Goal: Task Accomplishment & Management: Complete application form

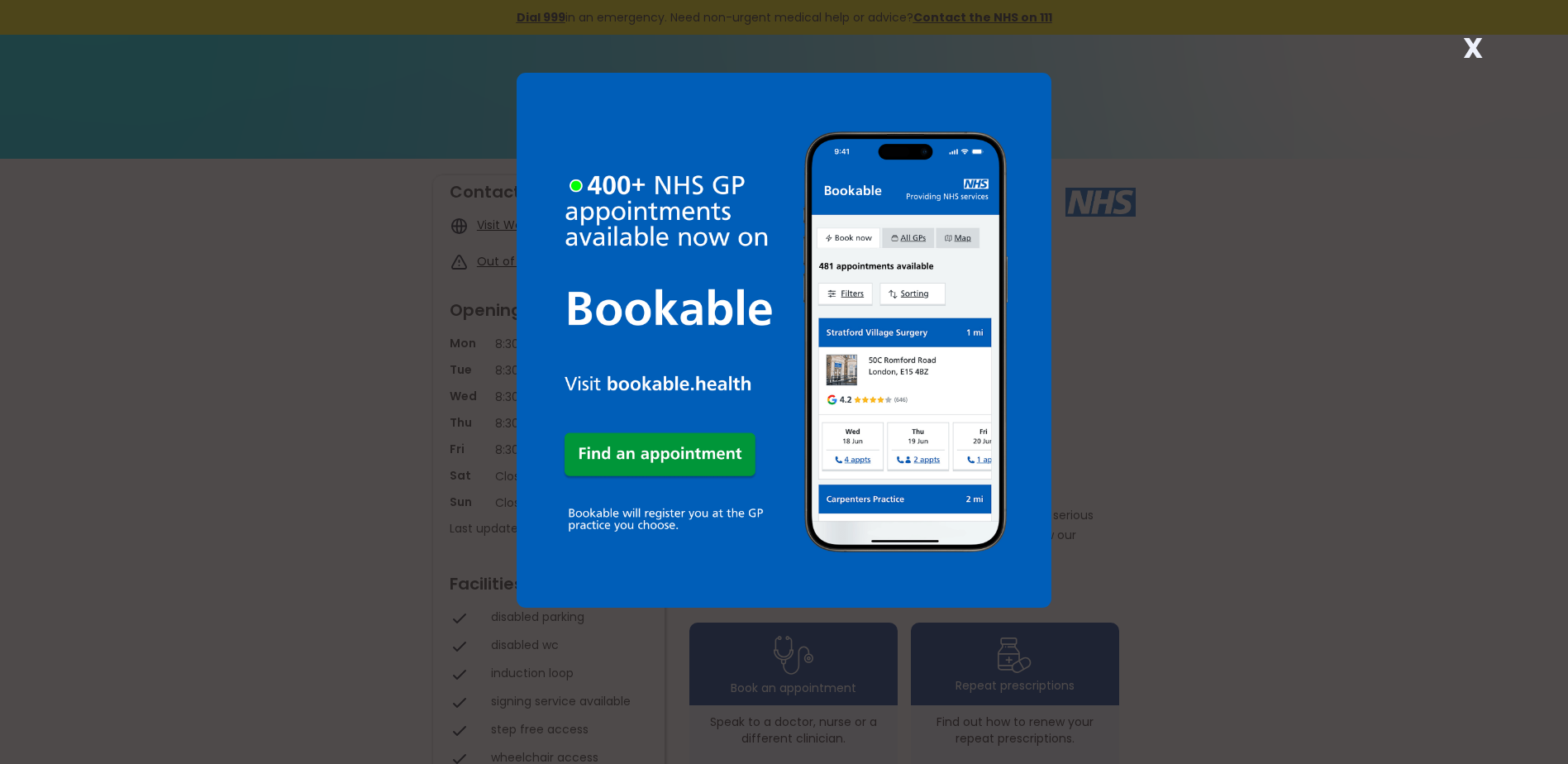
click at [1467, 49] on strong "X" at bounding box center [1472, 48] width 19 height 40
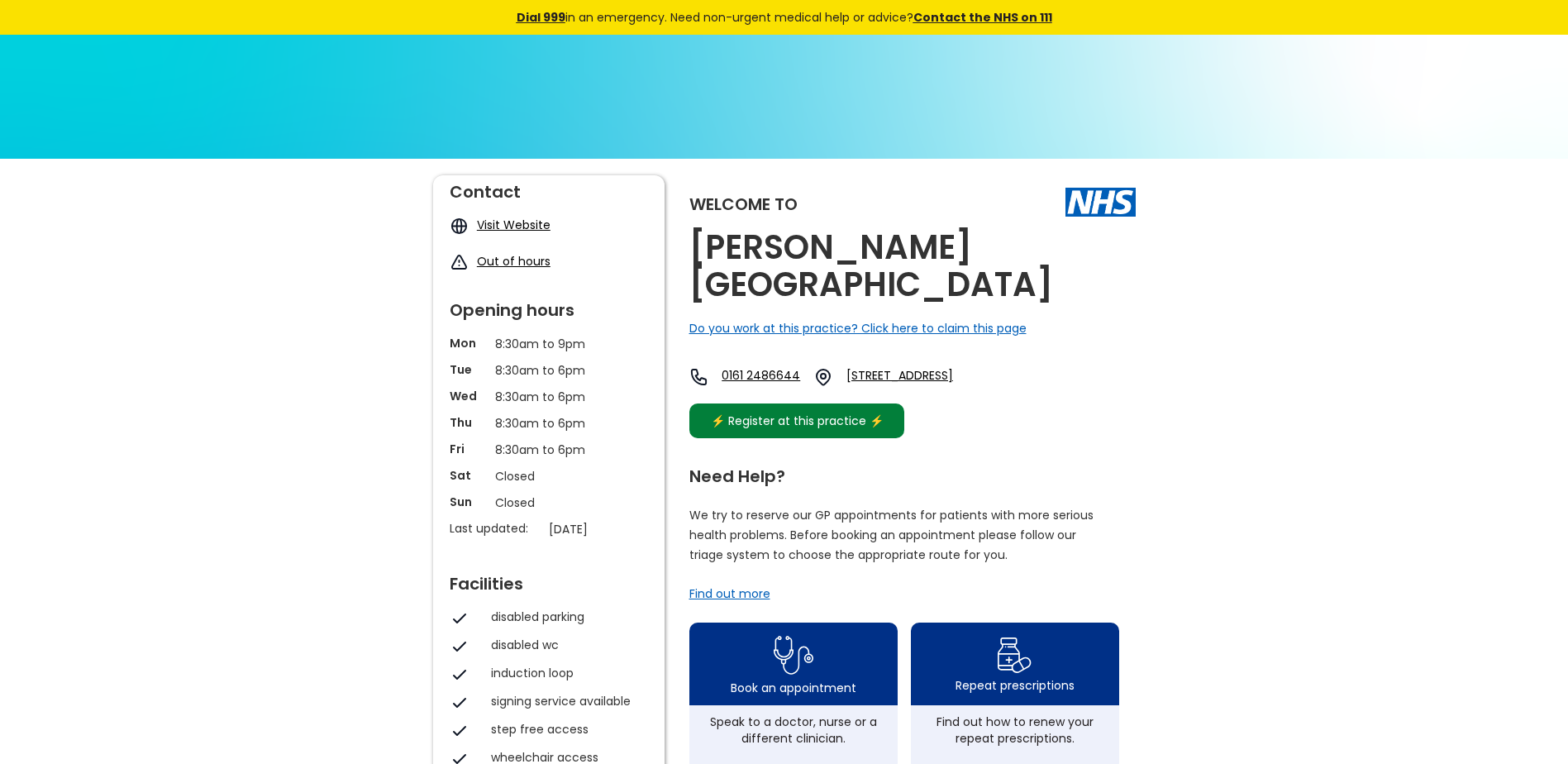
click at [831, 412] on div "⚡️ Register at this practice ⚡️" at bounding box center [798, 421] width 190 height 18
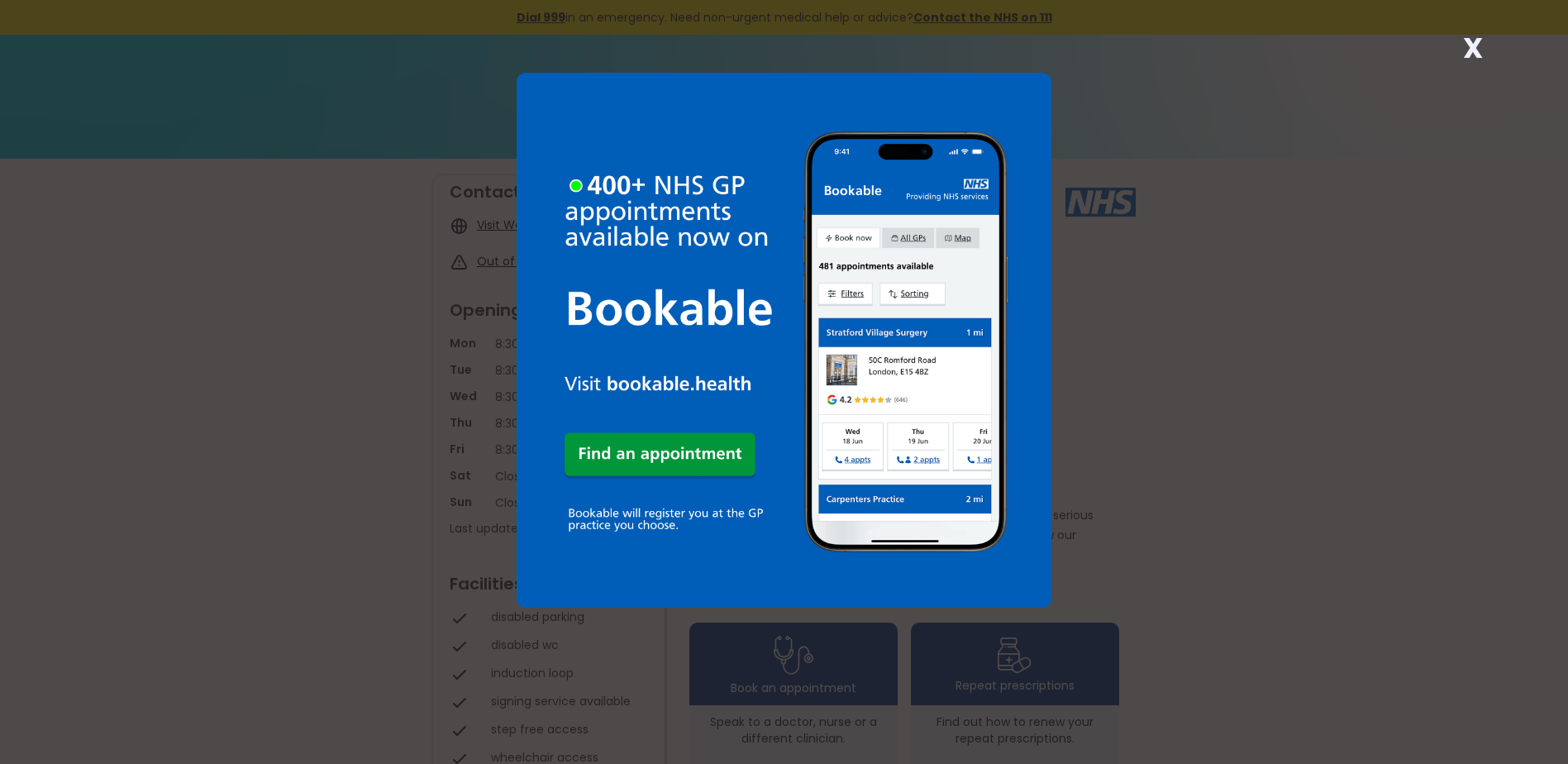
click at [1475, 48] on strong "X" at bounding box center [1472, 48] width 19 height 40
click at [1477, 44] on strong "X" at bounding box center [1472, 48] width 19 height 40
